Goal: Task Accomplishment & Management: Manage account settings

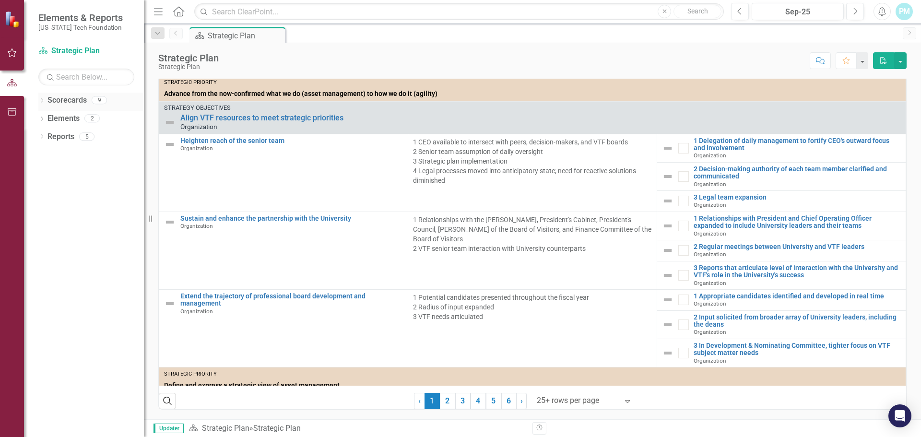
click at [42, 102] on icon at bounding box center [42, 100] width 2 height 4
click at [41, 100] on icon "Dropdown" at bounding box center [40, 99] width 5 height 7
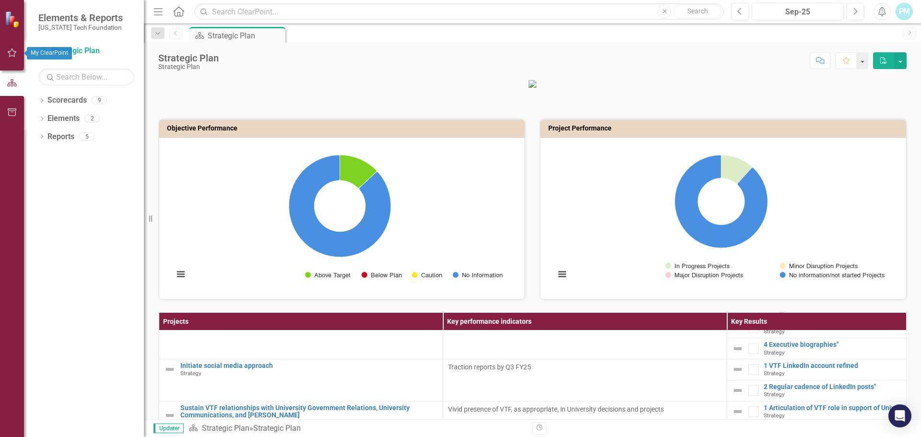
click at [11, 52] on icon "button" at bounding box center [12, 53] width 10 height 8
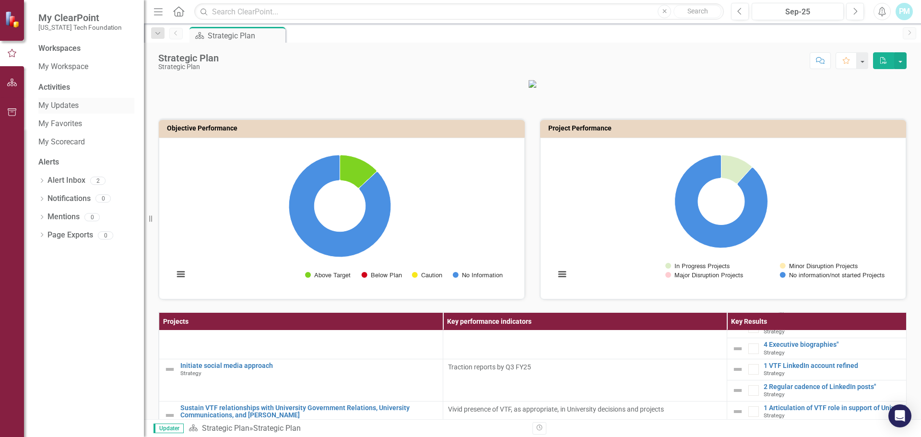
click at [46, 104] on link "My Updates" at bounding box center [86, 105] width 96 height 11
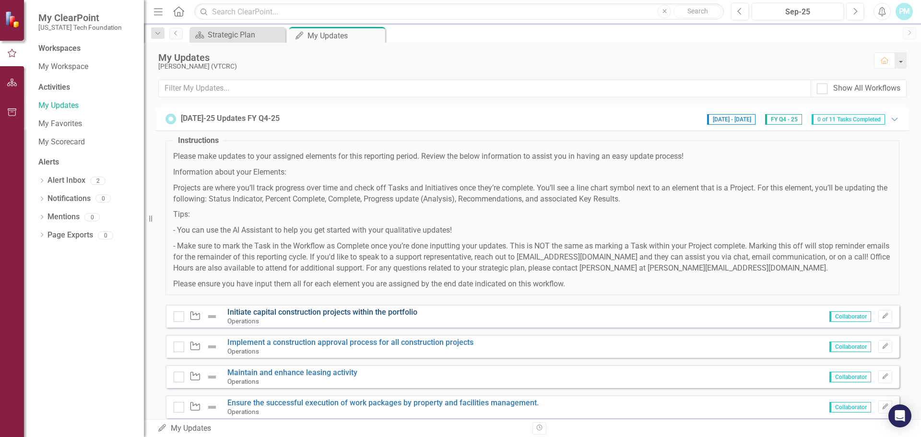
click at [280, 311] on link "Initiate capital construction projects within the portfolio" at bounding box center [322, 311] width 190 height 9
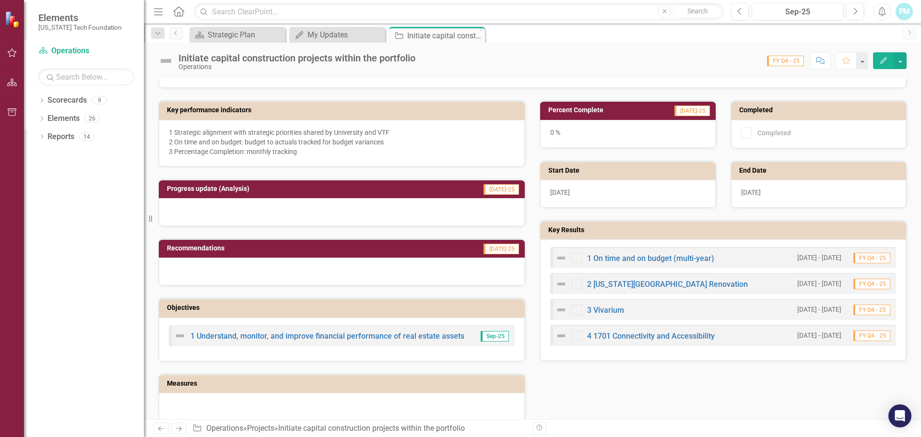
scroll to position [219, 0]
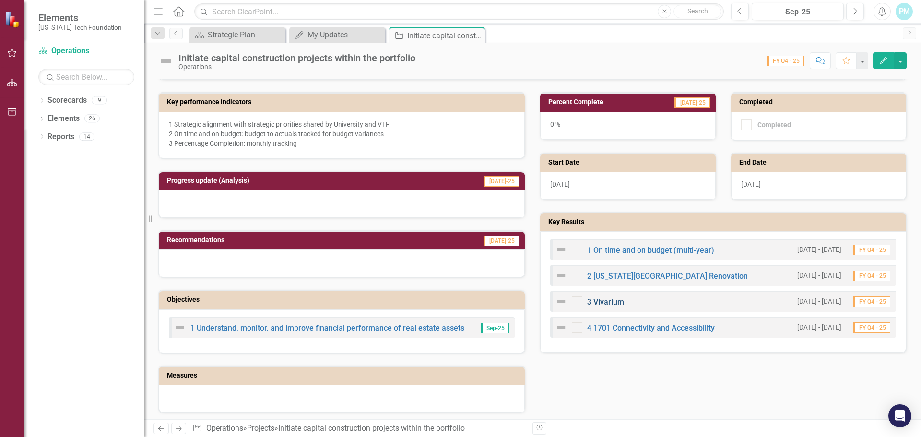
click at [596, 300] on link "3 Vivarium" at bounding box center [605, 301] width 37 height 9
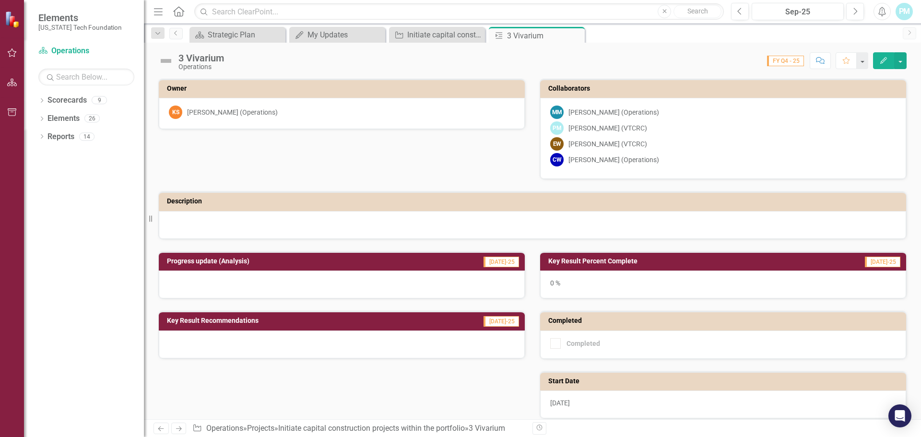
click at [601, 260] on h3 "Key Result Percent Complete" at bounding box center [673, 261] width 251 height 7
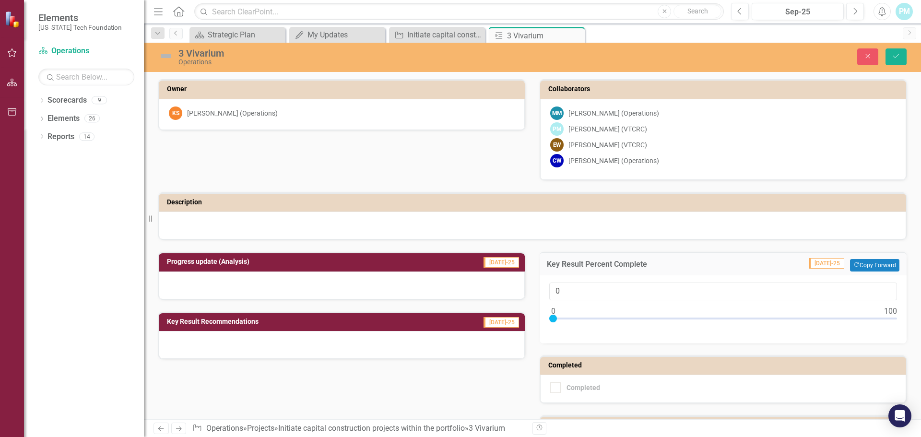
click at [210, 264] on h3 "Progress update (Analysis)" at bounding box center [289, 261] width 245 height 7
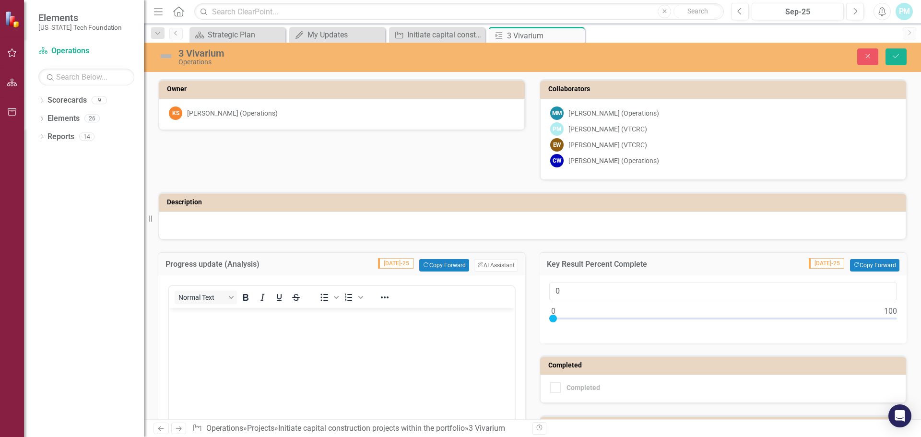
click at [191, 322] on p "Rich Text Area. Press ALT-0 for help." at bounding box center [341, 317] width 341 height 12
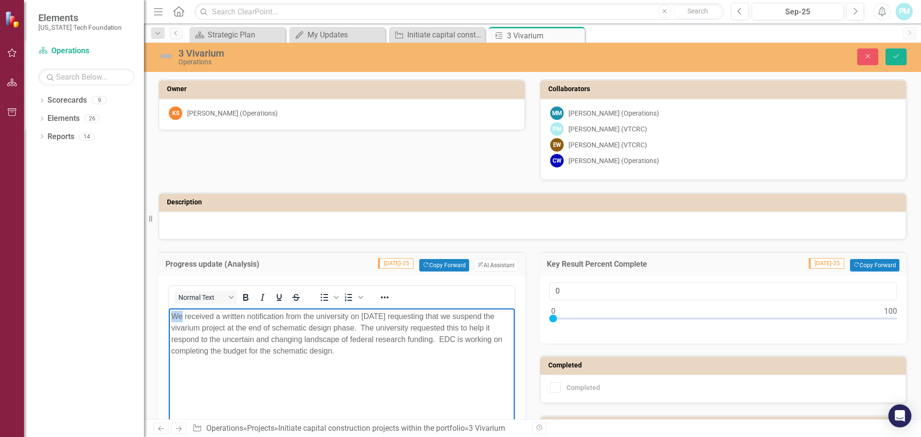
drag, startPoint x: 182, startPoint y: 316, endPoint x: 172, endPoint y: 315, distance: 10.1
click at [172, 315] on p "We received a written notification from the university on [DATE] requesting tha…" at bounding box center [341, 334] width 341 height 46
click at [238, 317] on p "Our office received a written notification from the university on [DATE] reques…" at bounding box center [341, 334] width 341 height 46
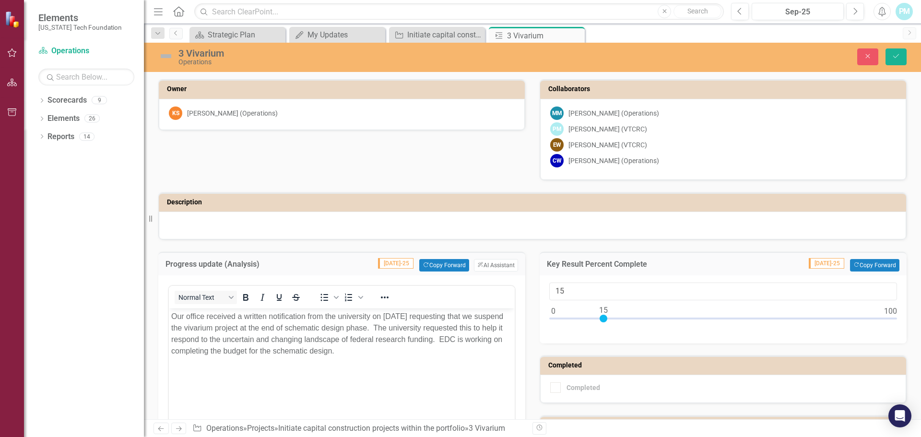
drag, startPoint x: 550, startPoint y: 318, endPoint x: 601, endPoint y: 324, distance: 51.6
click at [601, 324] on div at bounding box center [723, 321] width 348 height 12
type input "15"
click at [602, 320] on div at bounding box center [604, 319] width 8 height 8
click at [372, 350] on p "Our office received a written notification from the university on [DATE] reques…" at bounding box center [341, 334] width 341 height 46
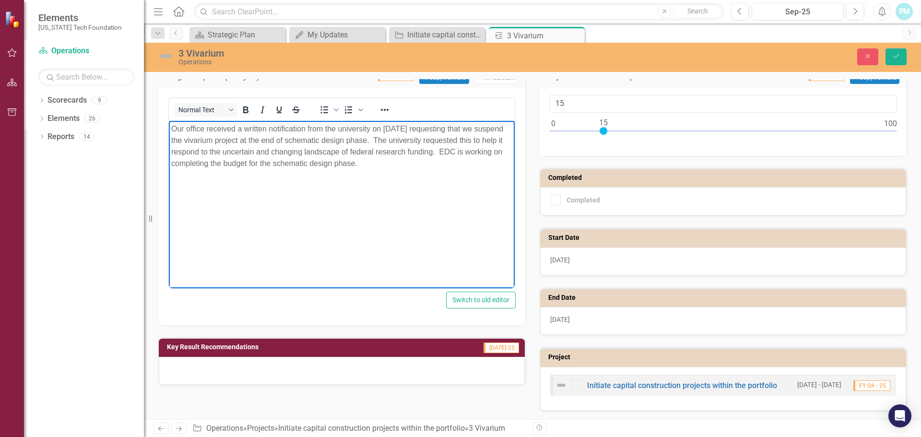
scroll to position [188, 0]
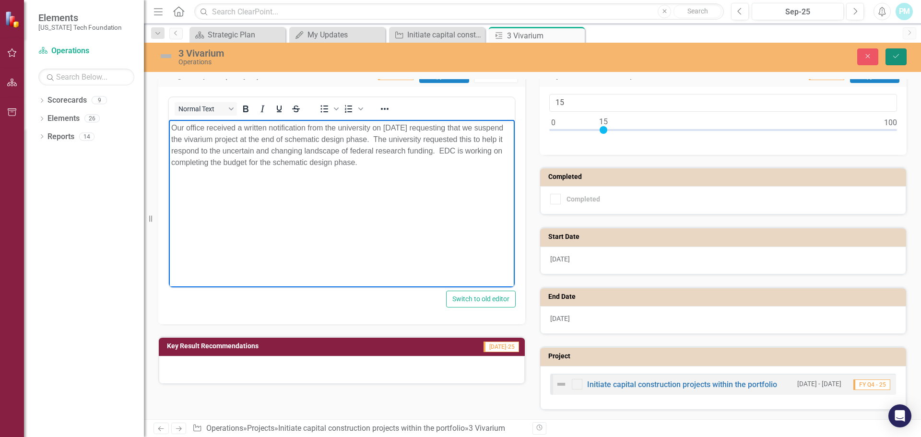
click at [897, 57] on icon "Save" at bounding box center [896, 56] width 9 height 7
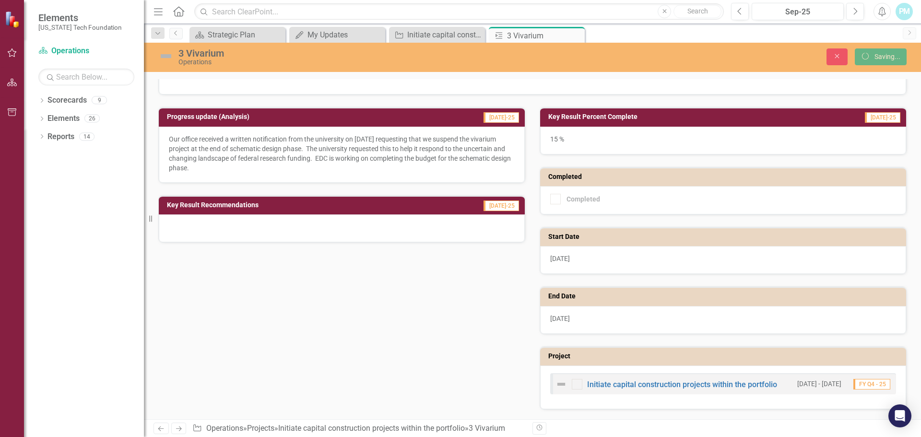
scroll to position [145, 0]
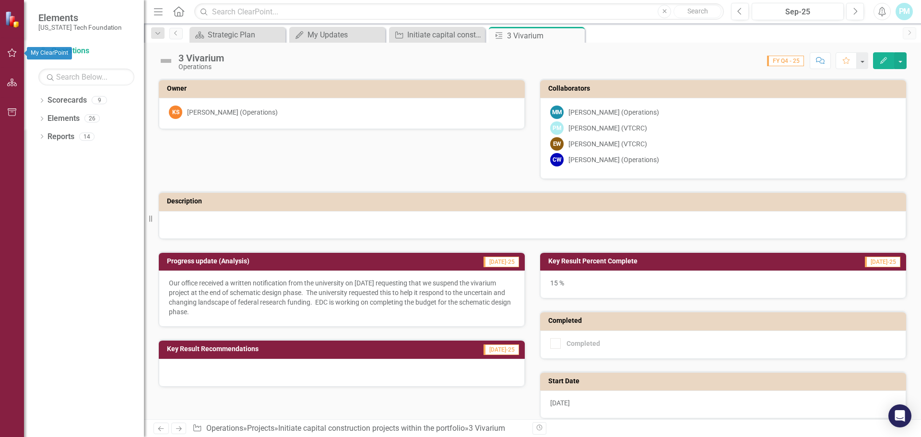
click at [11, 53] on icon "button" at bounding box center [12, 53] width 10 height 8
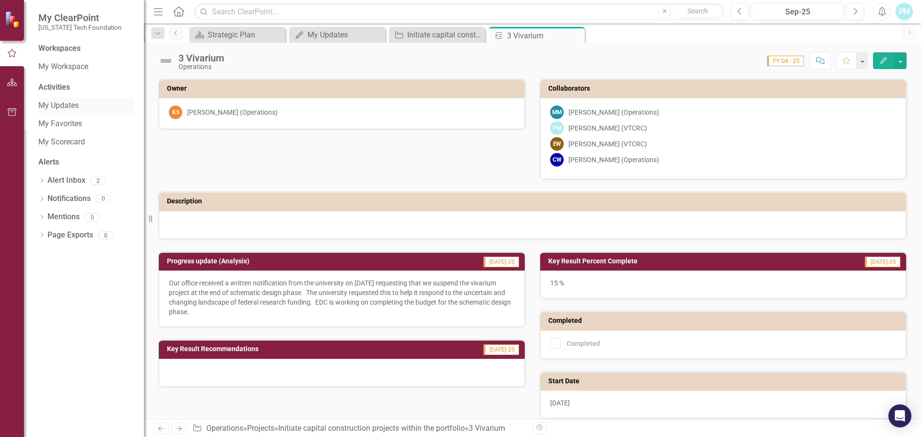
click at [71, 106] on link "My Updates" at bounding box center [86, 105] width 96 height 11
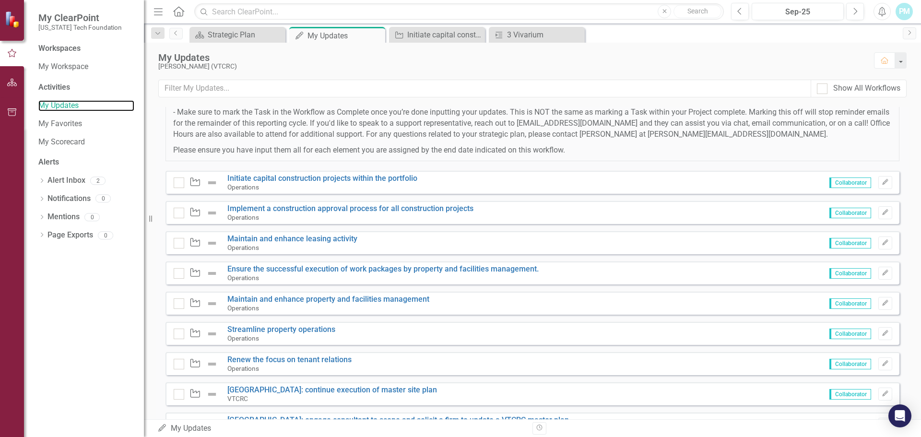
scroll to position [116, 0]
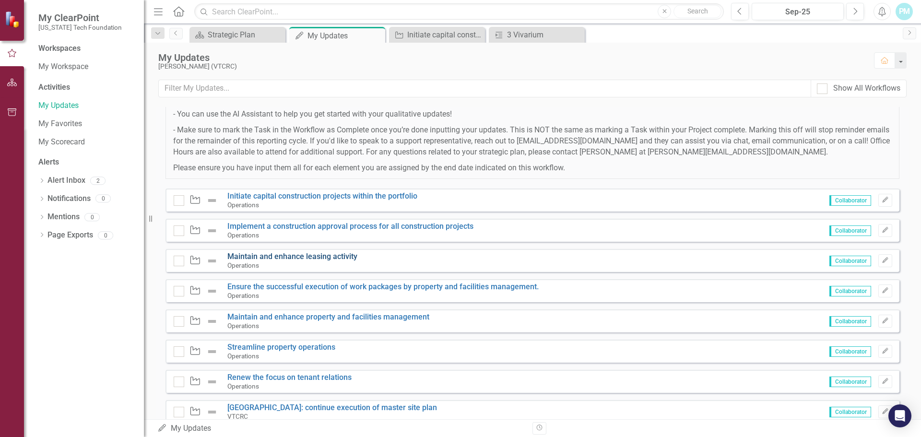
click at [271, 255] on link "Maintain and enhance leasing activity" at bounding box center [292, 256] width 130 height 9
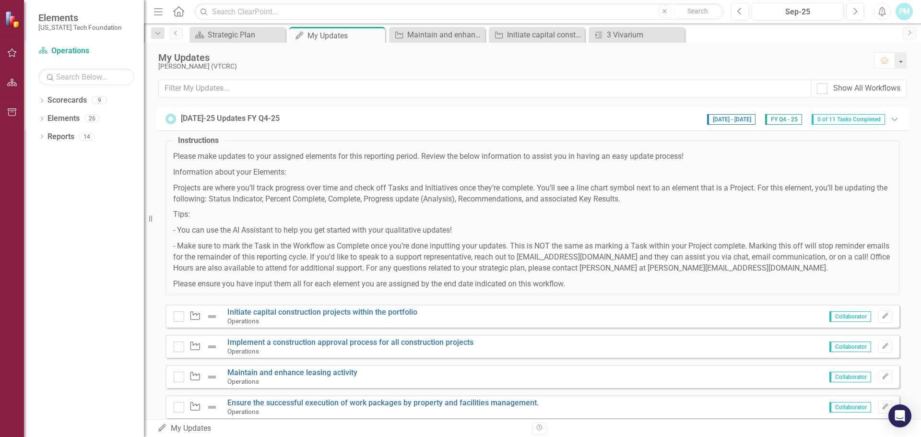
click at [12, 52] on icon "button" at bounding box center [12, 53] width 10 height 8
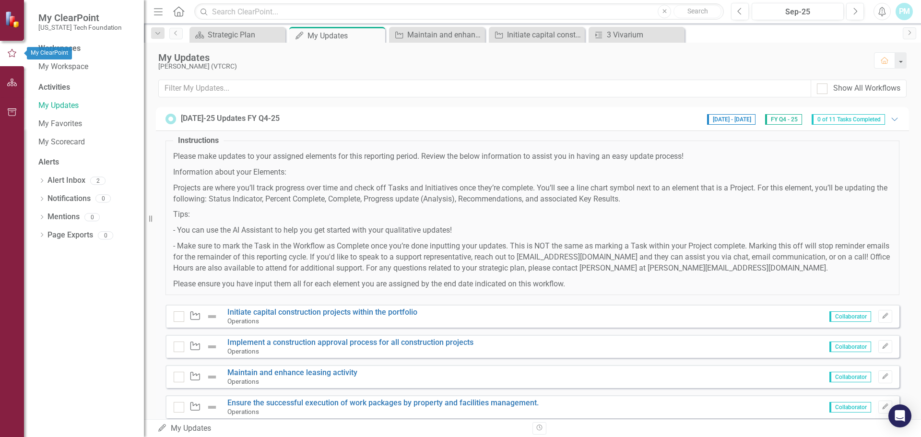
click at [10, 52] on icon "button" at bounding box center [12, 53] width 9 height 8
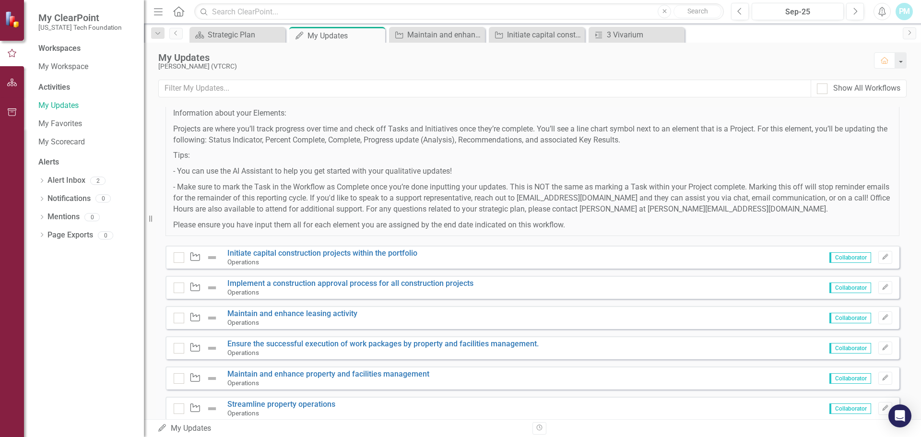
scroll to position [239, 0]
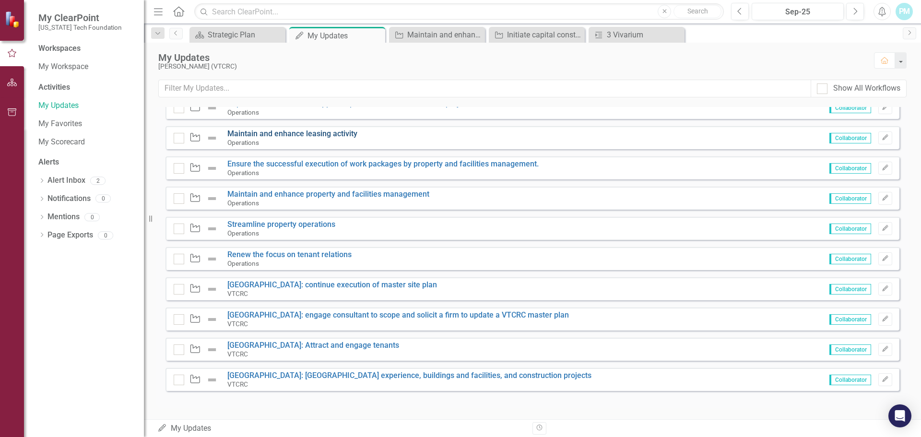
click at [290, 134] on link "Maintain and enhance leasing activity" at bounding box center [292, 133] width 130 height 9
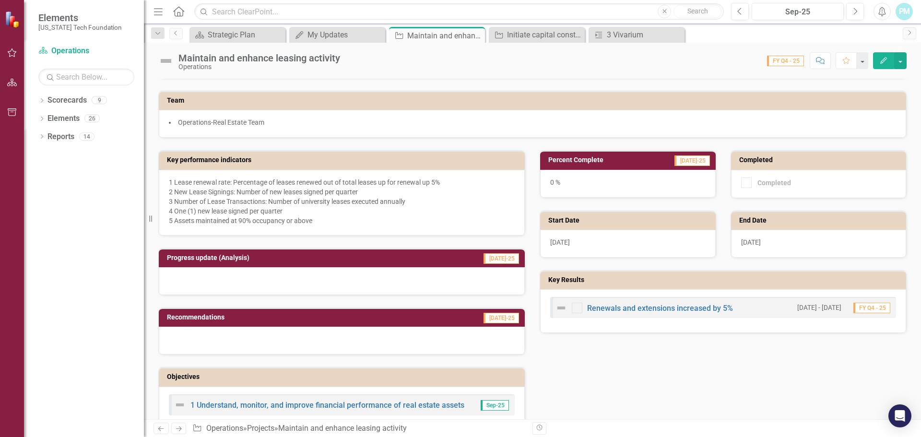
scroll to position [159, 0]
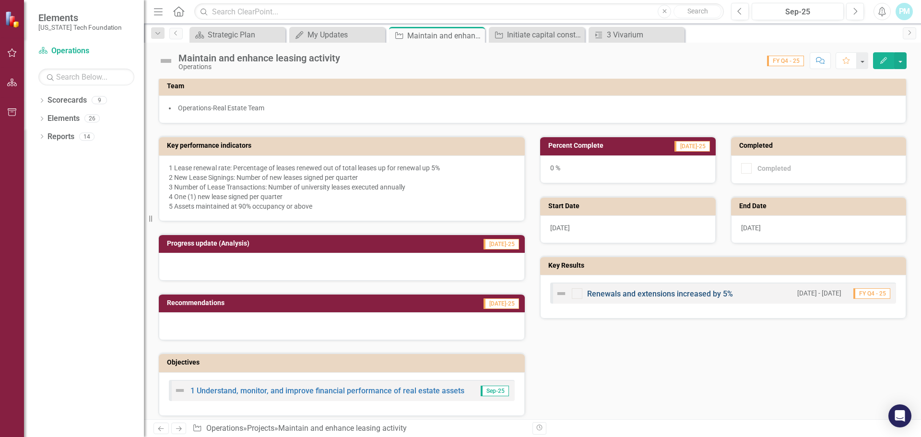
click at [651, 293] on link "Renewals and extensions increased by 5%" at bounding box center [660, 293] width 146 height 9
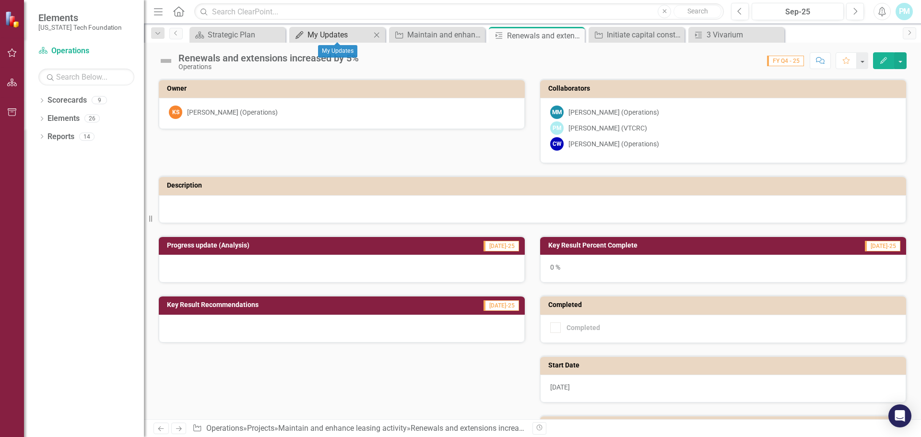
click at [352, 33] on div "My Updates" at bounding box center [338, 35] width 63 height 12
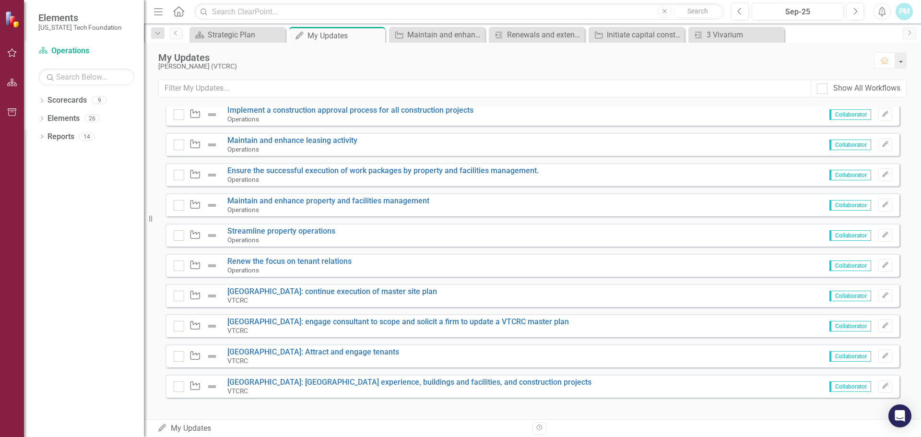
scroll to position [239, 0]
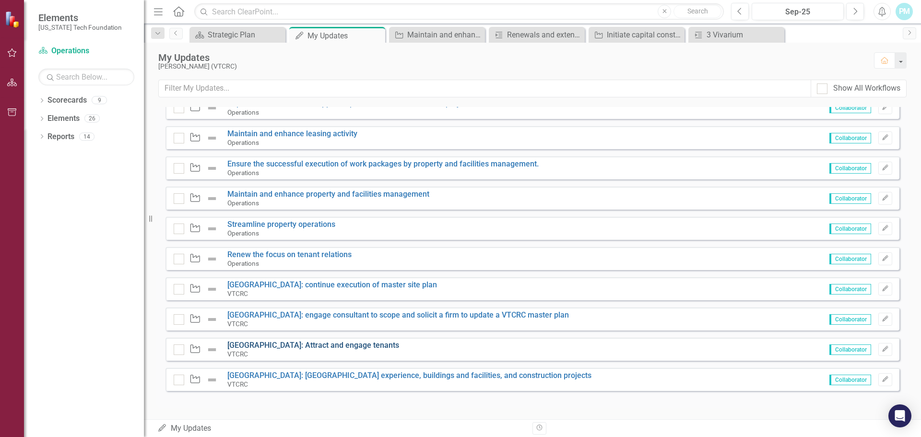
click at [297, 344] on link "[GEOGRAPHIC_DATA]: Attract and engage tenants" at bounding box center [313, 345] width 172 height 9
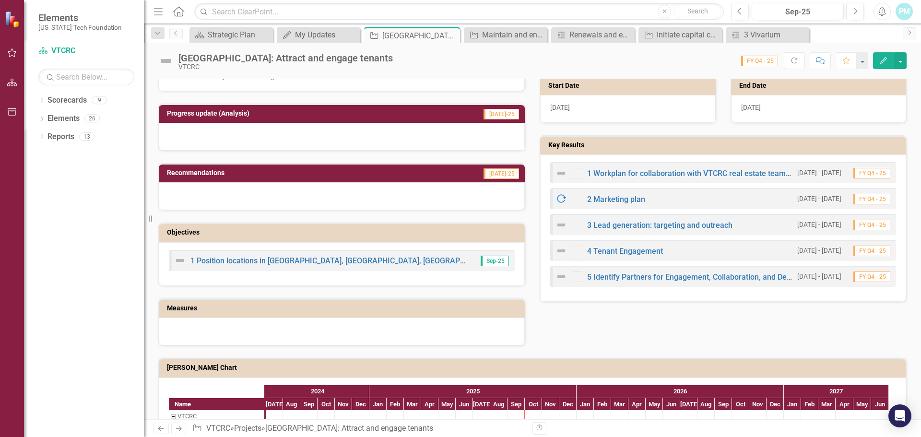
scroll to position [347, 0]
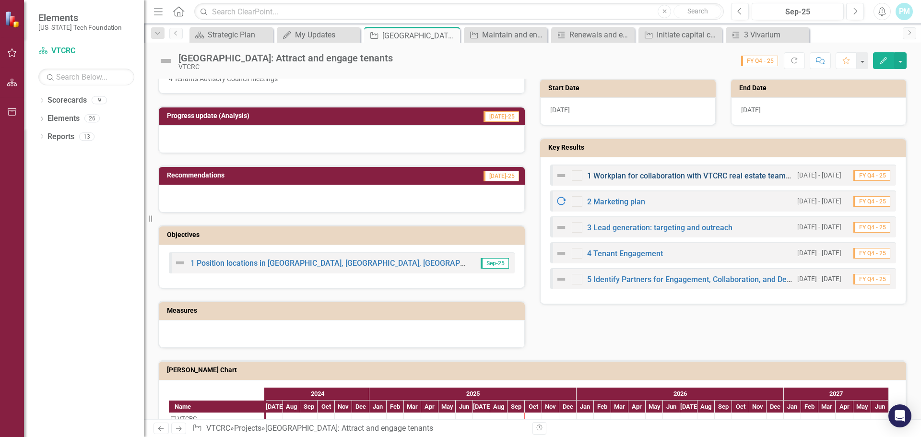
click at [650, 175] on link "1 Workplan for collaboration with VTCRC real estate team members" at bounding box center [704, 175] width 234 height 9
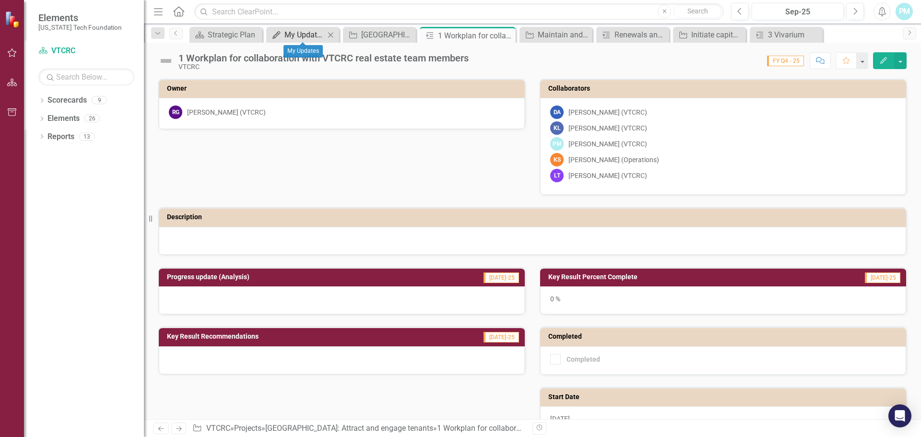
click at [302, 35] on div "My Updates" at bounding box center [304, 35] width 40 height 12
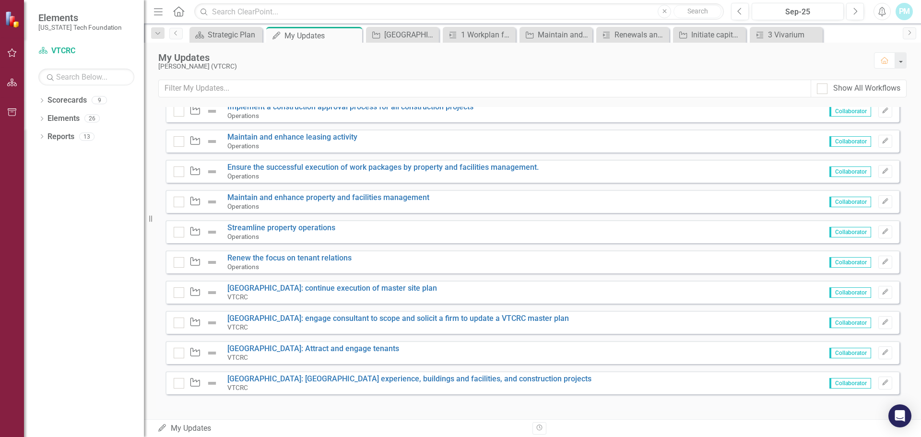
scroll to position [239, 0]
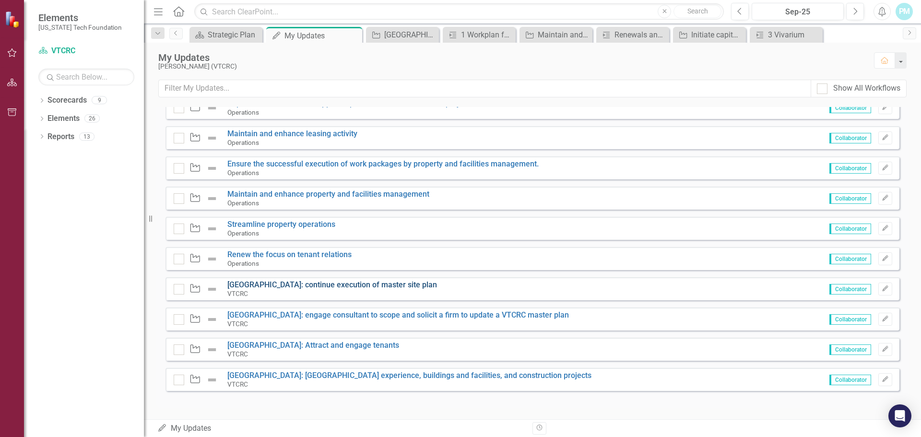
click at [291, 283] on link "[GEOGRAPHIC_DATA]: continue execution of master site plan" at bounding box center [332, 284] width 210 height 9
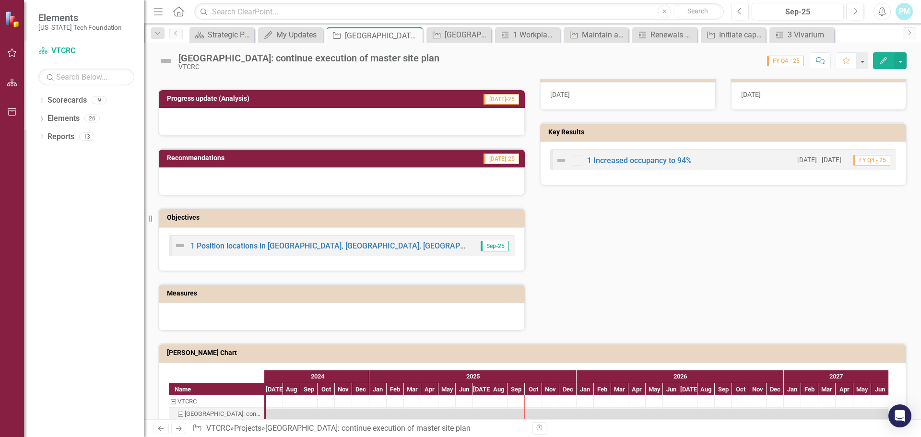
scroll to position [334, 0]
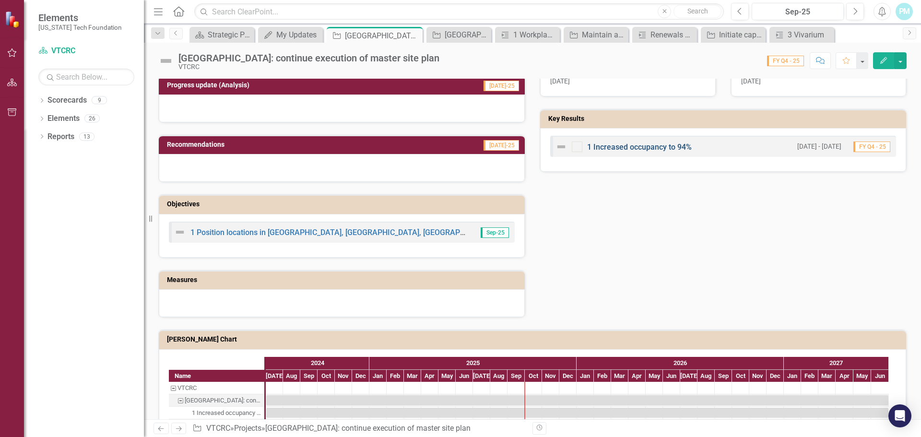
click at [638, 149] on link "1 Increased occupancy to 94%" at bounding box center [639, 146] width 105 height 9
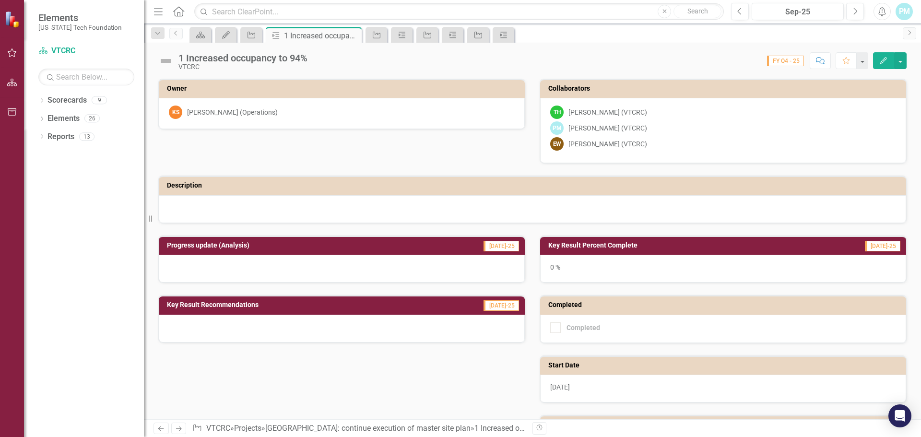
click at [181, 258] on div at bounding box center [342, 269] width 366 height 28
click at [181, 261] on div at bounding box center [342, 269] width 366 height 28
click at [222, 246] on h3 "Progress update (Analysis)" at bounding box center [289, 245] width 245 height 7
click at [214, 264] on div at bounding box center [342, 269] width 366 height 28
click at [216, 266] on div at bounding box center [342, 269] width 366 height 28
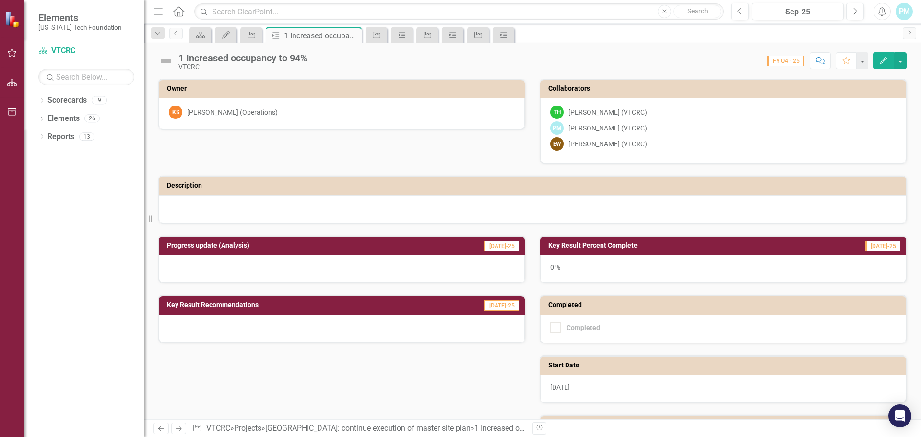
click at [216, 266] on div at bounding box center [342, 269] width 366 height 28
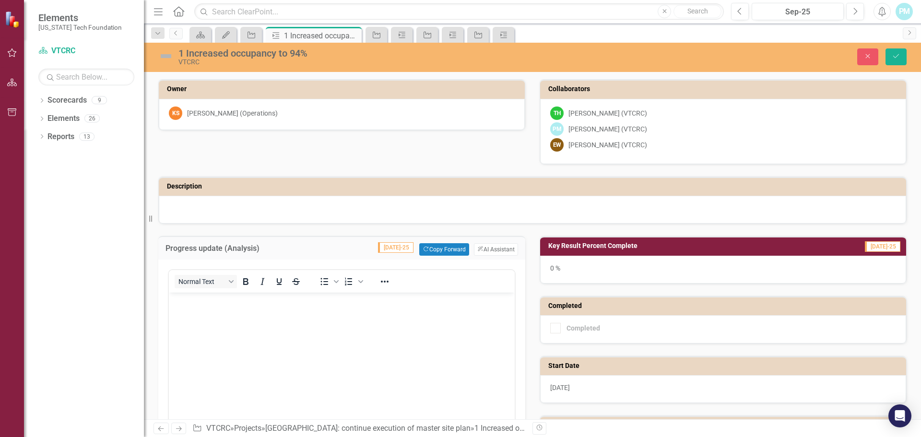
click at [193, 304] on p "Rich Text Area. Press ALT-0 for help." at bounding box center [341, 301] width 341 height 12
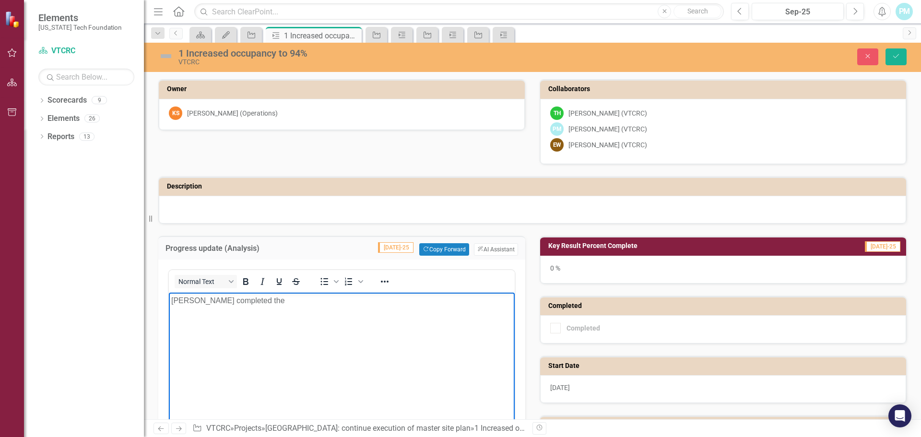
click at [293, 302] on p "[PERSON_NAME] completed the" at bounding box center [341, 301] width 341 height 12
click at [293, 299] on p "[PERSON_NAME] completed the" at bounding box center [341, 301] width 341 height 12
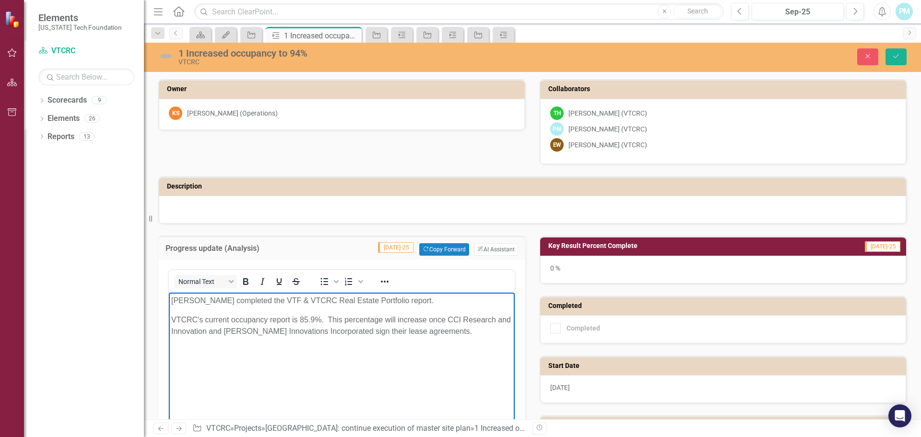
click at [591, 247] on h3 "Key Result Percent Complete" at bounding box center [673, 245] width 251 height 7
click at [584, 270] on div "0 %" at bounding box center [723, 270] width 366 height 28
click at [600, 245] on h3 "Key Result Percent Complete" at bounding box center [673, 245] width 251 height 7
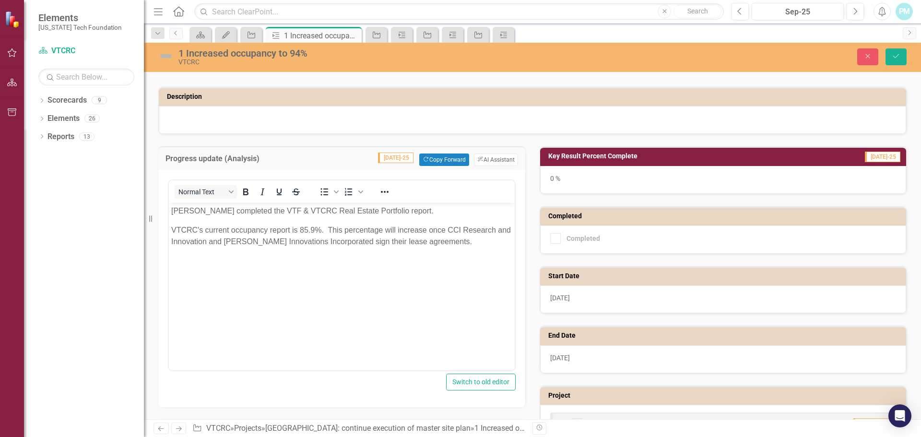
scroll to position [73, 0]
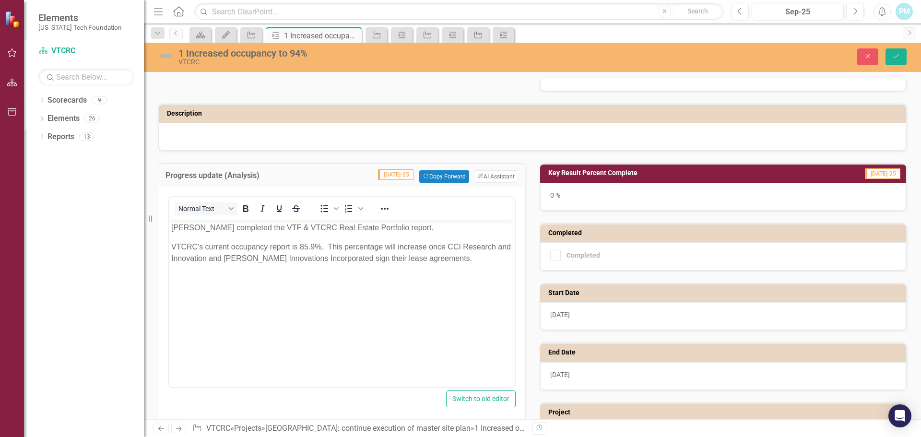
click at [591, 177] on td "Key Result Percent Complete" at bounding box center [673, 174] width 251 height 14
click at [553, 197] on div "0 %" at bounding box center [723, 197] width 366 height 28
click at [549, 195] on div "0 %" at bounding box center [723, 197] width 366 height 28
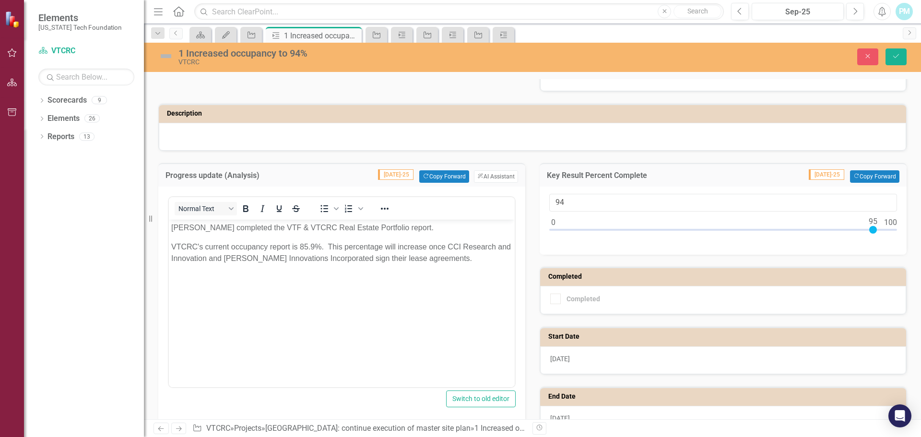
type input "95"
drag, startPoint x: 551, startPoint y: 229, endPoint x: 872, endPoint y: 231, distance: 321.8
click at [871, 232] on div at bounding box center [873, 230] width 8 height 8
click at [895, 56] on icon "Save" at bounding box center [896, 56] width 9 height 7
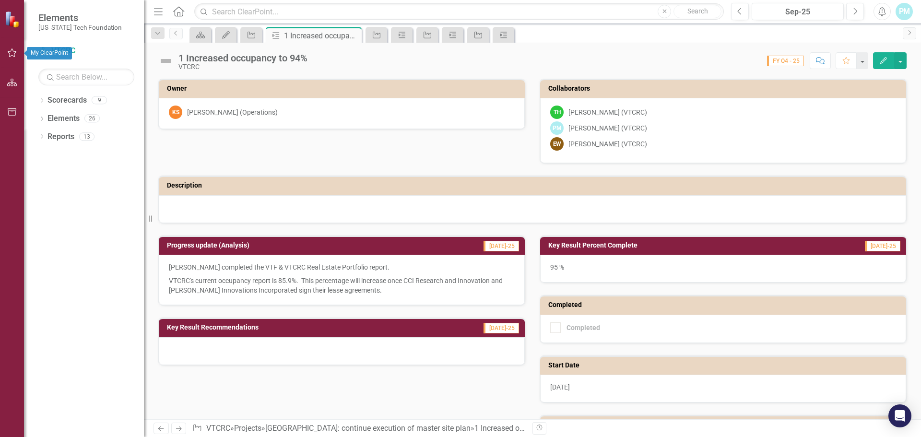
click at [10, 54] on icon "button" at bounding box center [12, 53] width 10 height 8
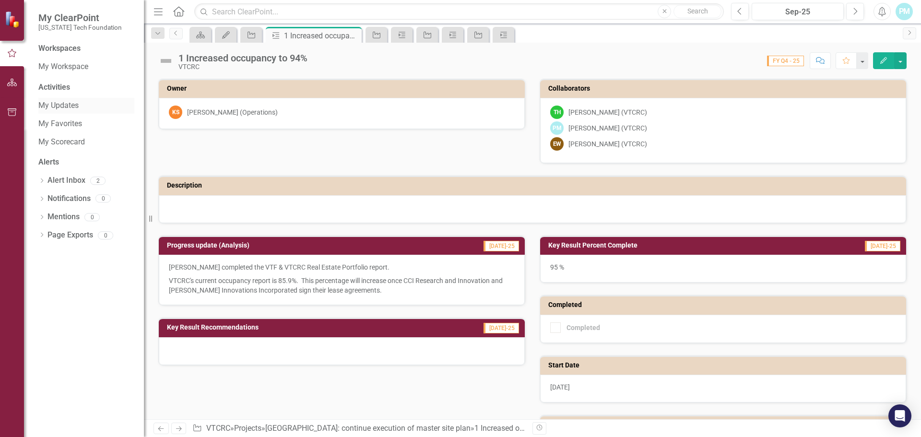
click at [64, 105] on link "My Updates" at bounding box center [86, 105] width 96 height 11
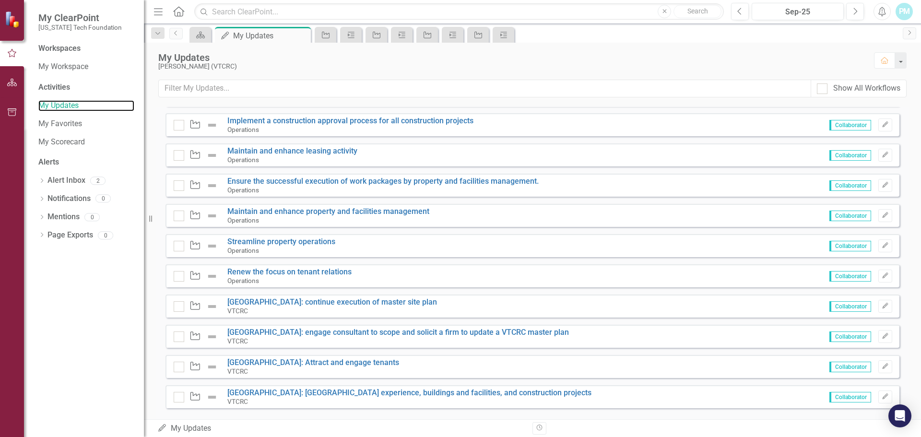
scroll to position [239, 0]
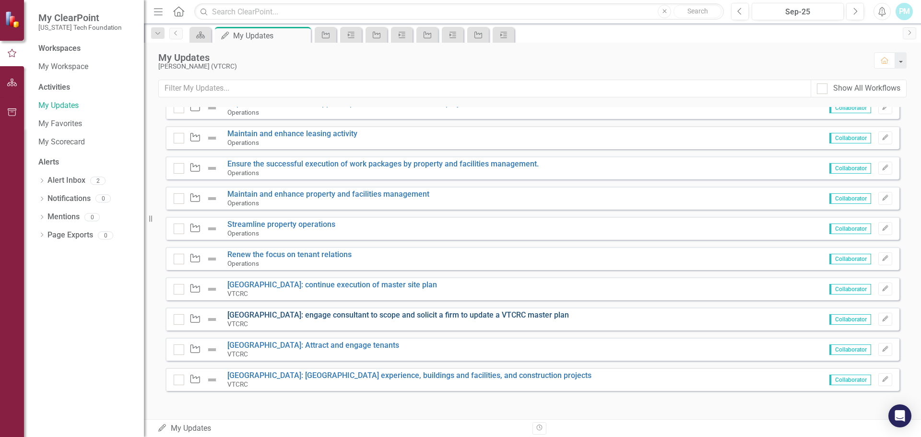
click at [319, 315] on link "[GEOGRAPHIC_DATA]: engage consultant to scope and solicit a firm to update a VT…" at bounding box center [397, 314] width 341 height 9
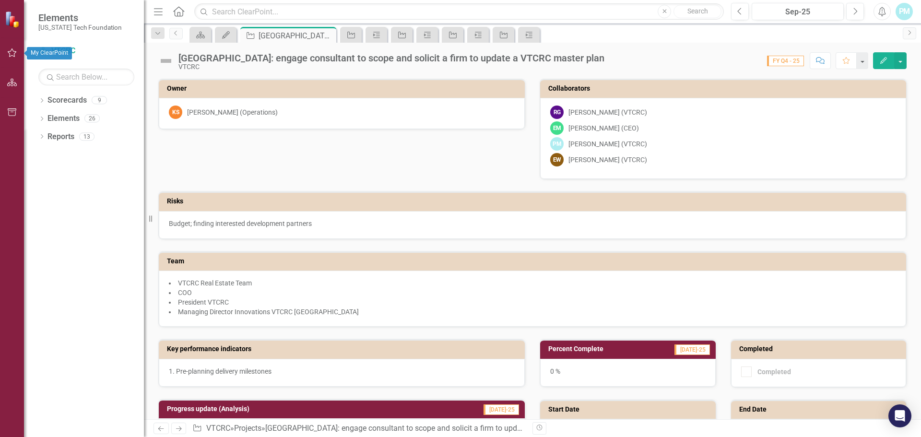
click at [10, 52] on icon "button" at bounding box center [12, 52] width 9 height 9
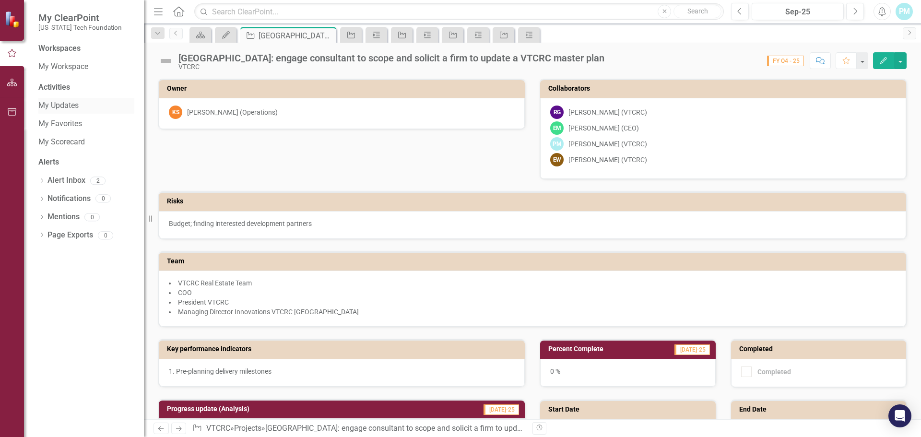
click at [64, 106] on link "My Updates" at bounding box center [86, 105] width 96 height 11
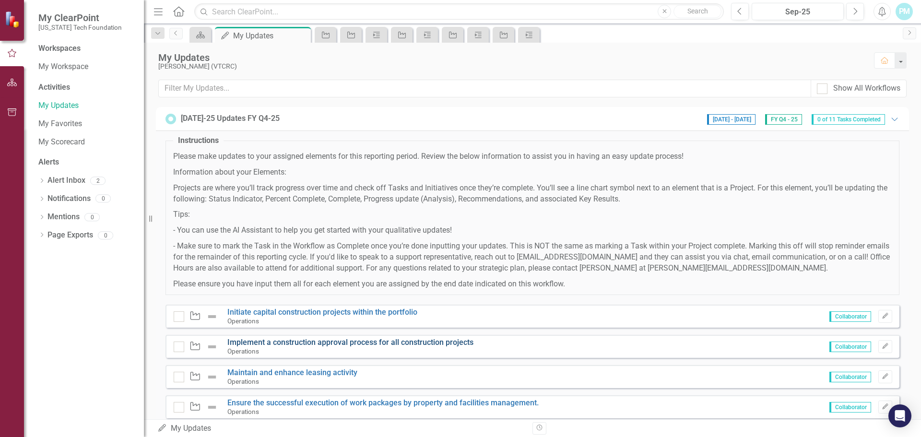
click at [435, 343] on link "Implement a construction approval process for all construction projects" at bounding box center [350, 342] width 246 height 9
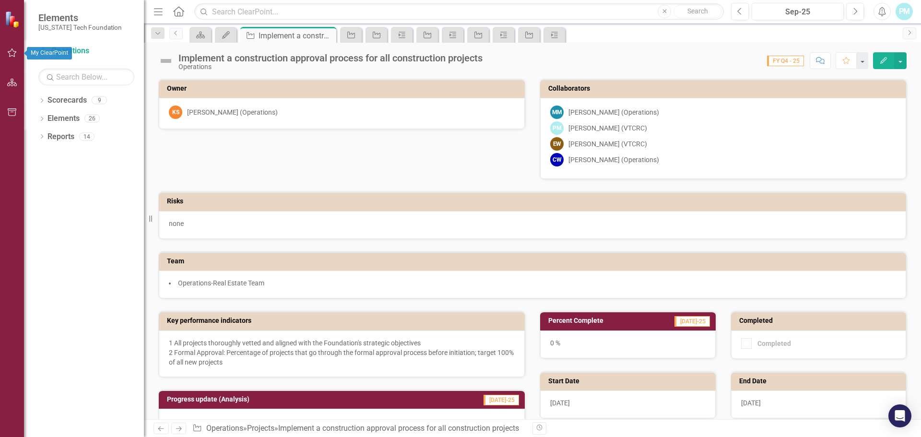
click at [15, 54] on icon "button" at bounding box center [12, 53] width 10 height 8
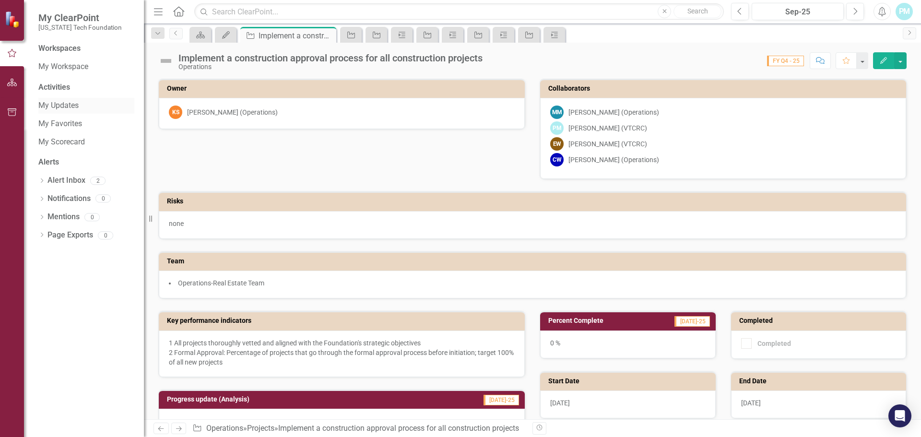
drag, startPoint x: 62, startPoint y: 105, endPoint x: 74, endPoint y: 104, distance: 11.6
click at [62, 105] on link "My Updates" at bounding box center [86, 105] width 96 height 11
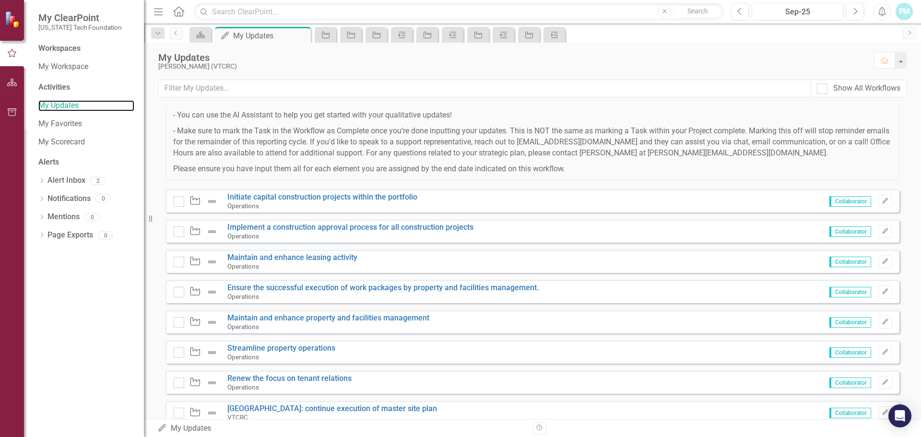
scroll to position [239, 0]
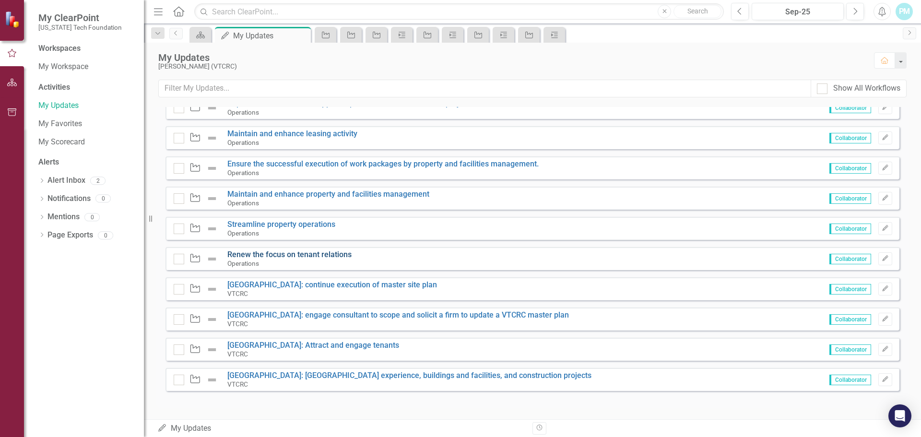
click at [307, 254] on link "Renew the focus on tenant relations" at bounding box center [289, 254] width 124 height 9
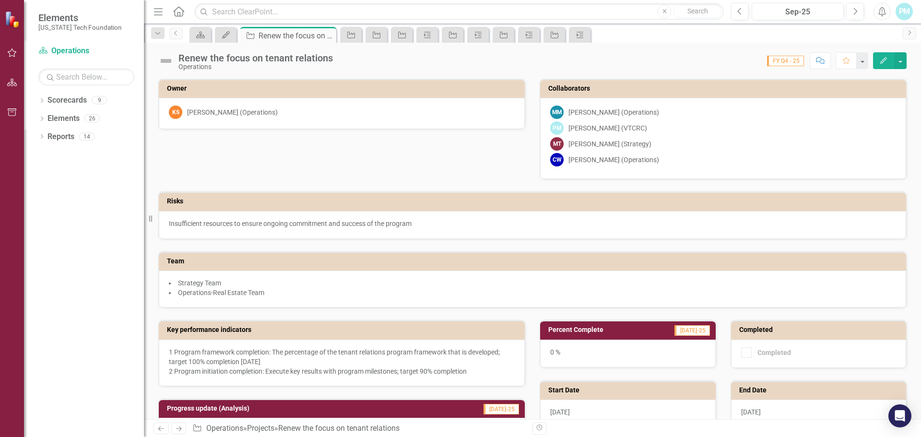
click at [11, 54] on icon "button" at bounding box center [12, 53] width 10 height 8
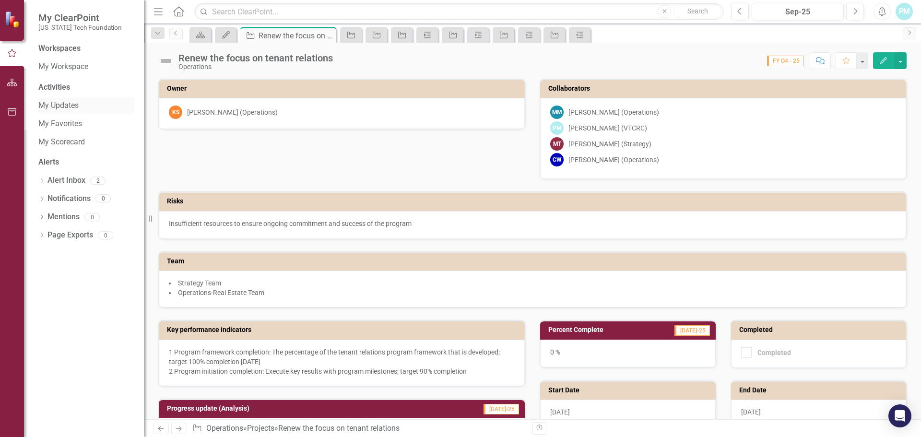
click at [54, 106] on link "My Updates" at bounding box center [86, 105] width 96 height 11
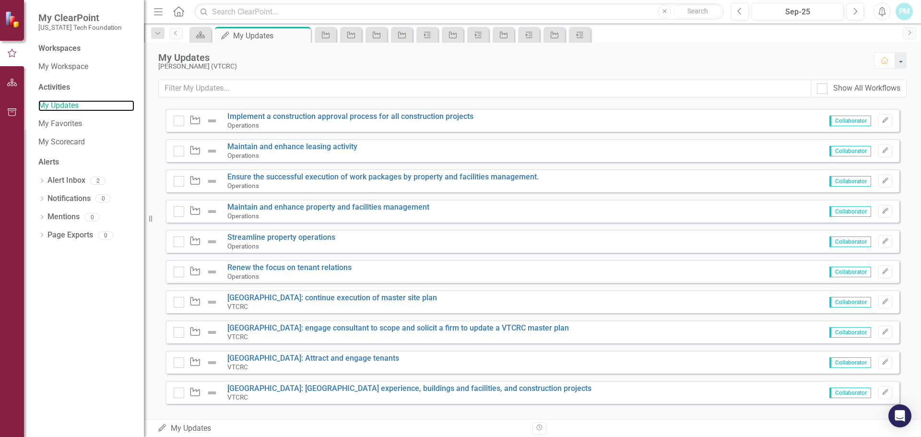
scroll to position [220, 0]
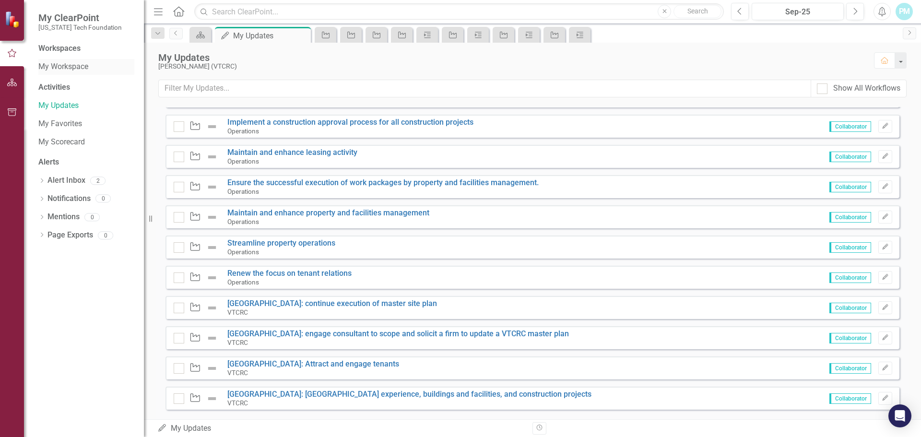
click at [75, 65] on link "My Workspace" at bounding box center [86, 66] width 96 height 11
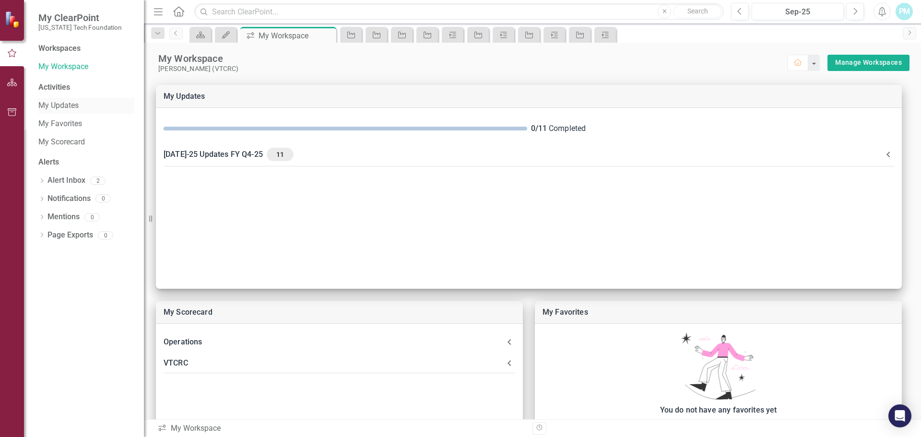
click at [56, 106] on link "My Updates" at bounding box center [86, 105] width 96 height 11
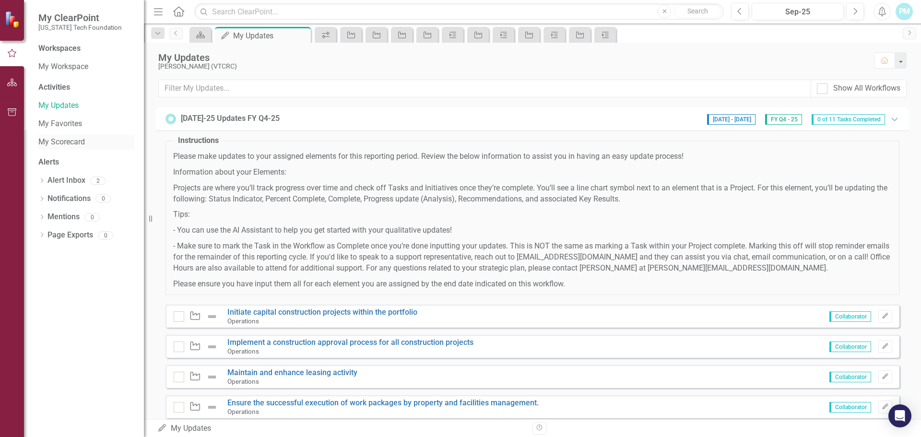
click at [60, 141] on link "My Scorecard" at bounding box center [86, 142] width 96 height 11
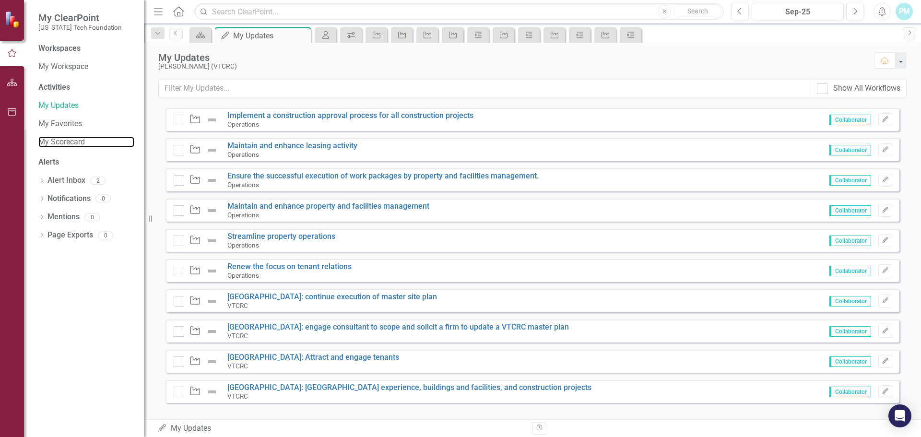
scroll to position [239, 0]
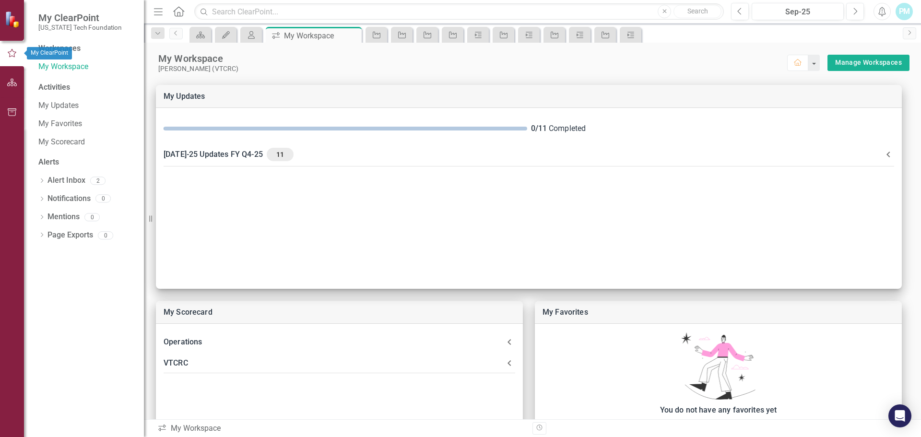
click at [11, 54] on icon "button" at bounding box center [12, 53] width 11 height 9
click at [65, 105] on link "My Updates" at bounding box center [86, 105] width 96 height 11
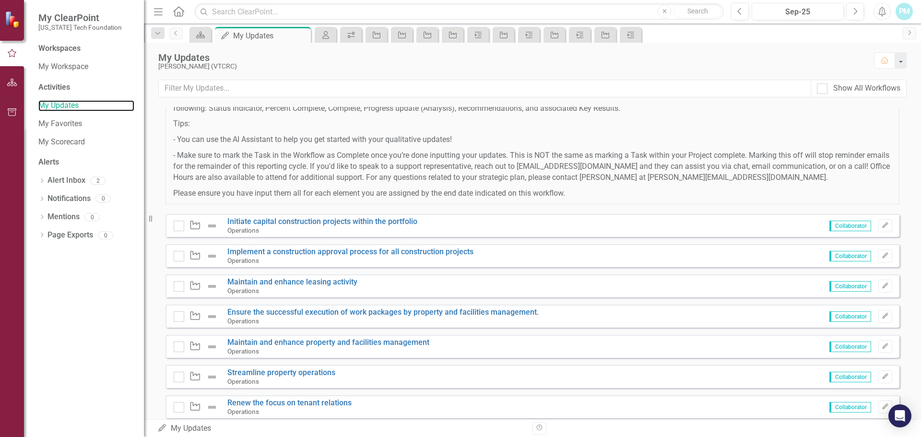
scroll to position [79, 0]
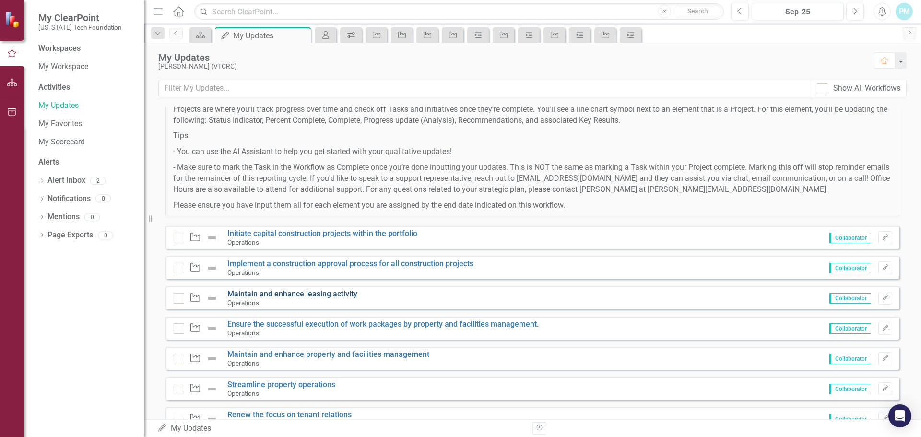
click at [296, 293] on link "Maintain and enhance leasing activity" at bounding box center [292, 293] width 130 height 9
